Goal: Information Seeking & Learning: Learn about a topic

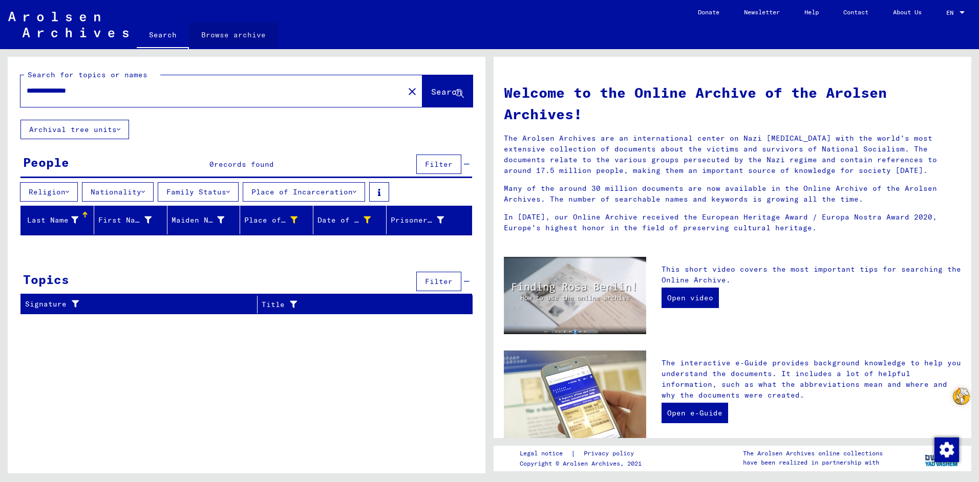
click at [239, 34] on link "Browse archive" at bounding box center [233, 35] width 89 height 25
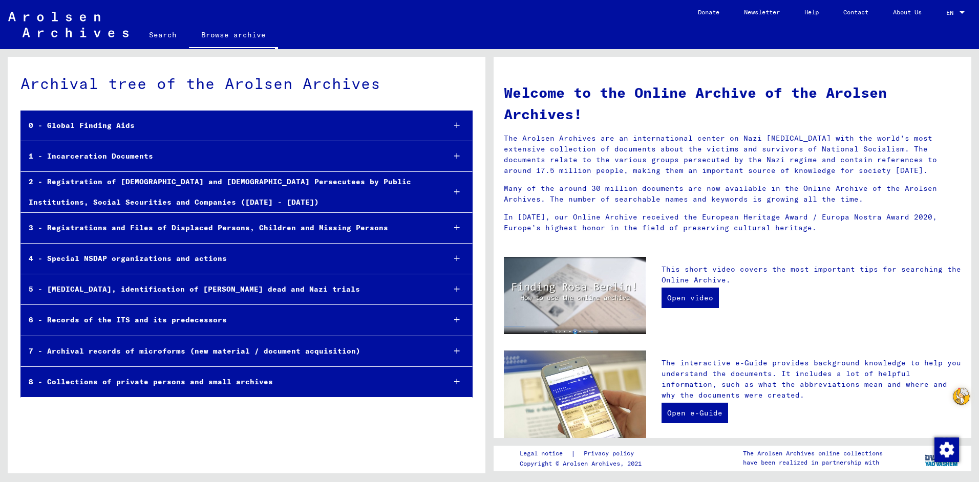
click at [82, 229] on div "3 - Registrations and Files of Displaced Persons, Children and Missing Persons" at bounding box center [229, 228] width 416 height 20
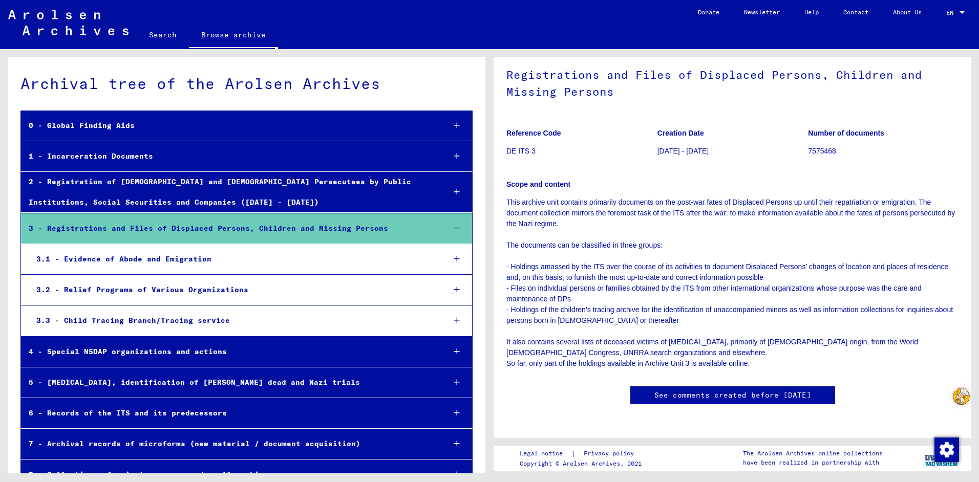
scroll to position [973, 0]
click at [274, 415] on div "6 - Records of the ITS and its predecessors" at bounding box center [229, 414] width 416 height 20
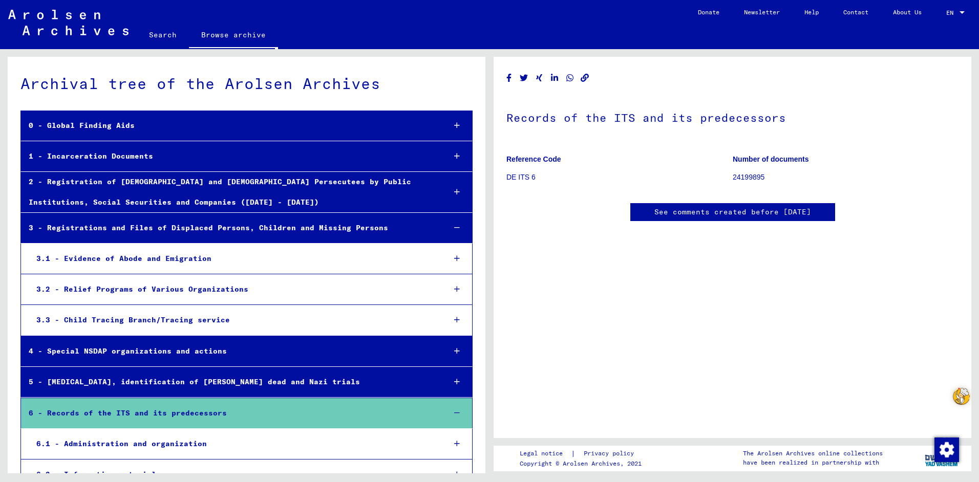
click at [215, 227] on div "3 - Registrations and Files of Displaced Persons, Children and Missing Persons" at bounding box center [229, 228] width 416 height 20
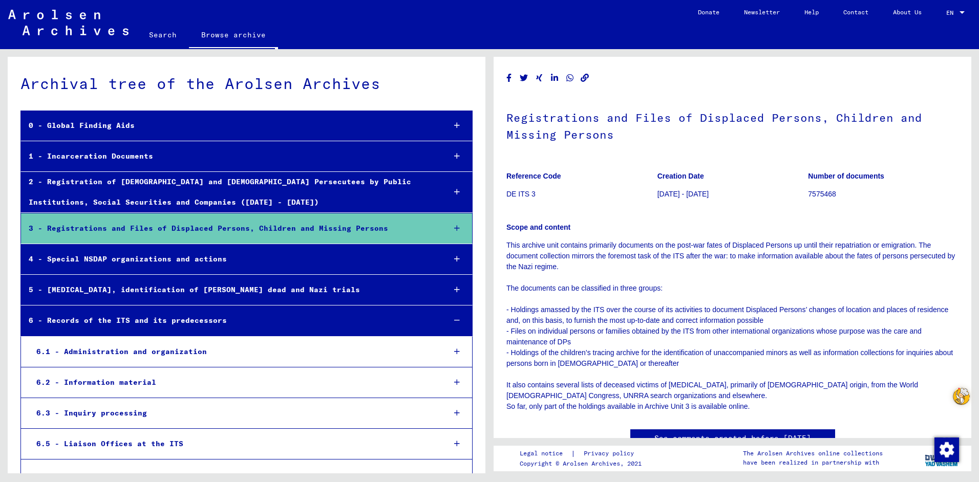
click at [454, 225] on icon at bounding box center [457, 228] width 6 height 7
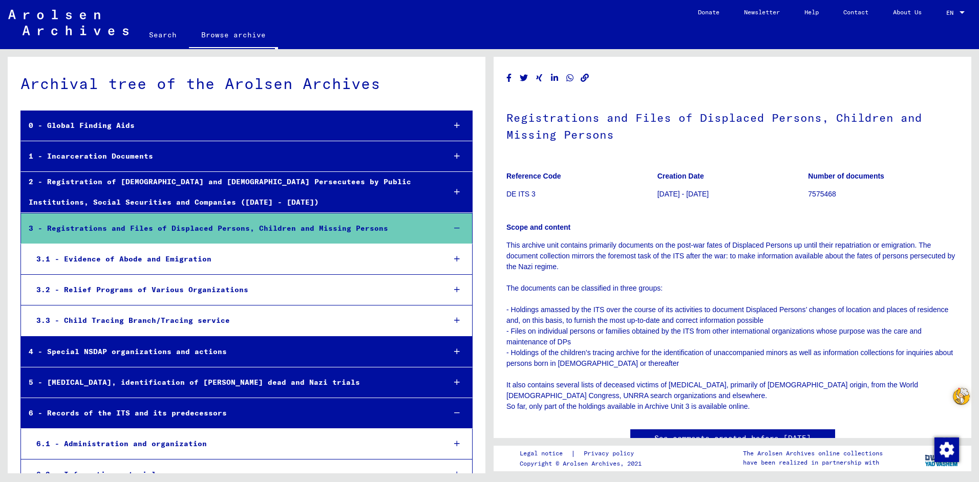
click at [193, 260] on div "3.1 - Evidence of Abode and Emigration" at bounding box center [233, 259] width 409 height 20
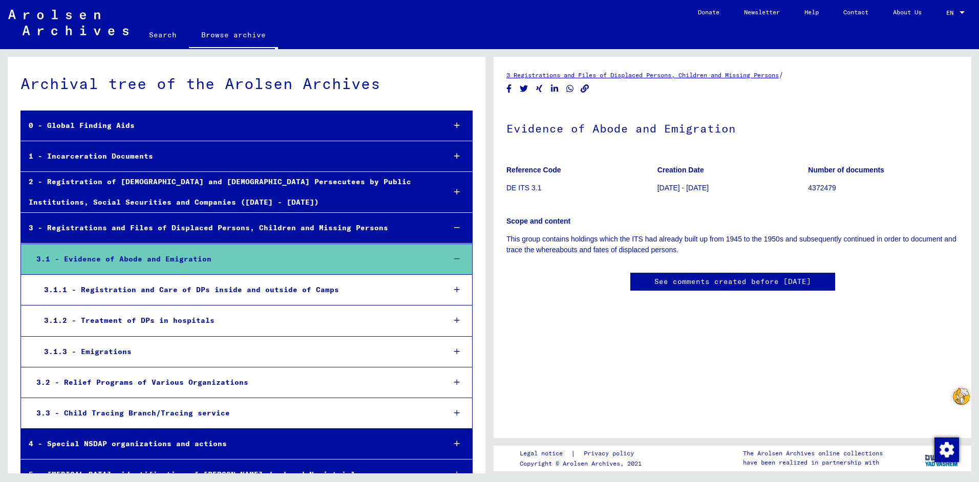
click at [680, 184] on p "[DATE] - [DATE]" at bounding box center [733, 188] width 151 height 11
click at [808, 176] on figure "Number of documents 4372479" at bounding box center [883, 181] width 151 height 46
click at [689, 75] on link "3 Registrations and Files of Displaced Persons, Children and Missing Persons" at bounding box center [642, 75] width 272 height 8
click at [731, 282] on link "See comments created before [DATE]" at bounding box center [732, 282] width 157 height 11
